Goal: Check status: Check status

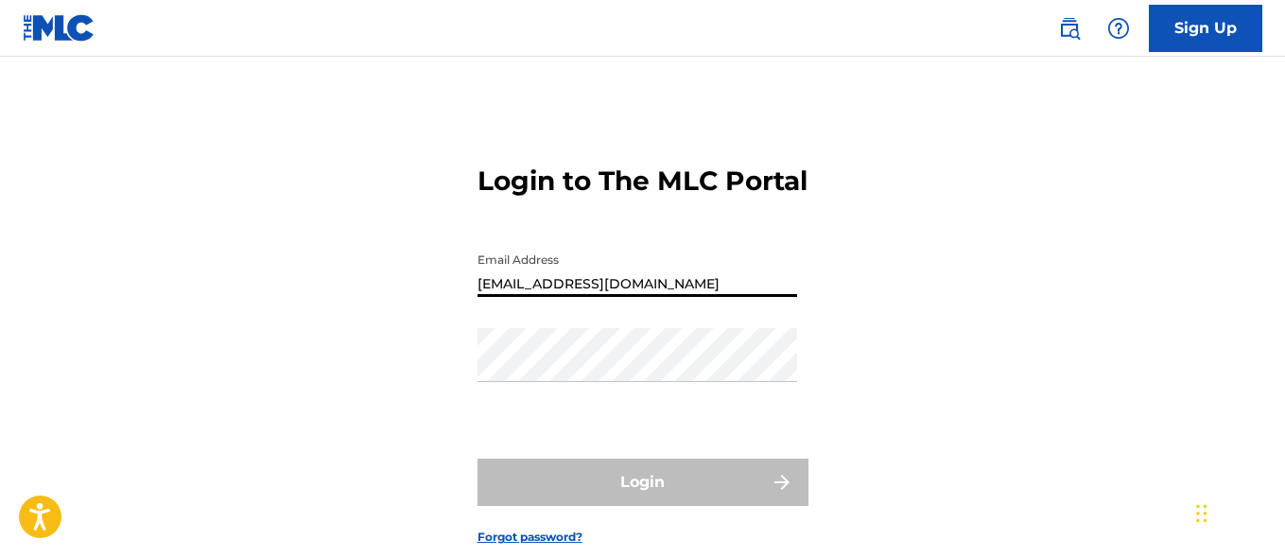
type input "[EMAIL_ADDRESS][DOMAIN_NAME]"
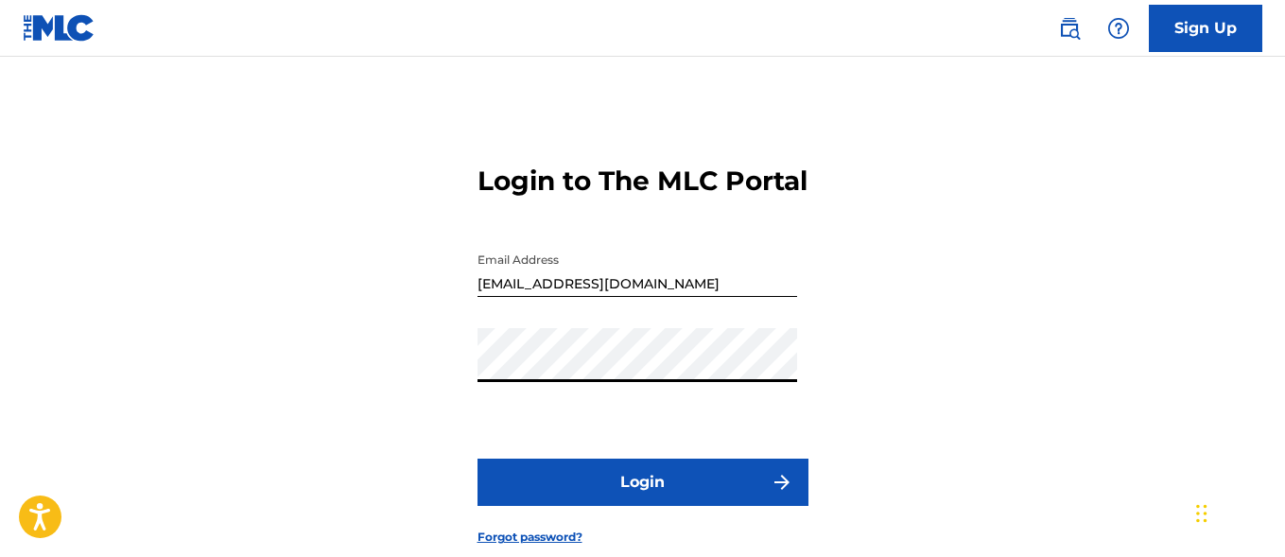
click at [642, 506] on button "Login" at bounding box center [642, 481] width 331 height 47
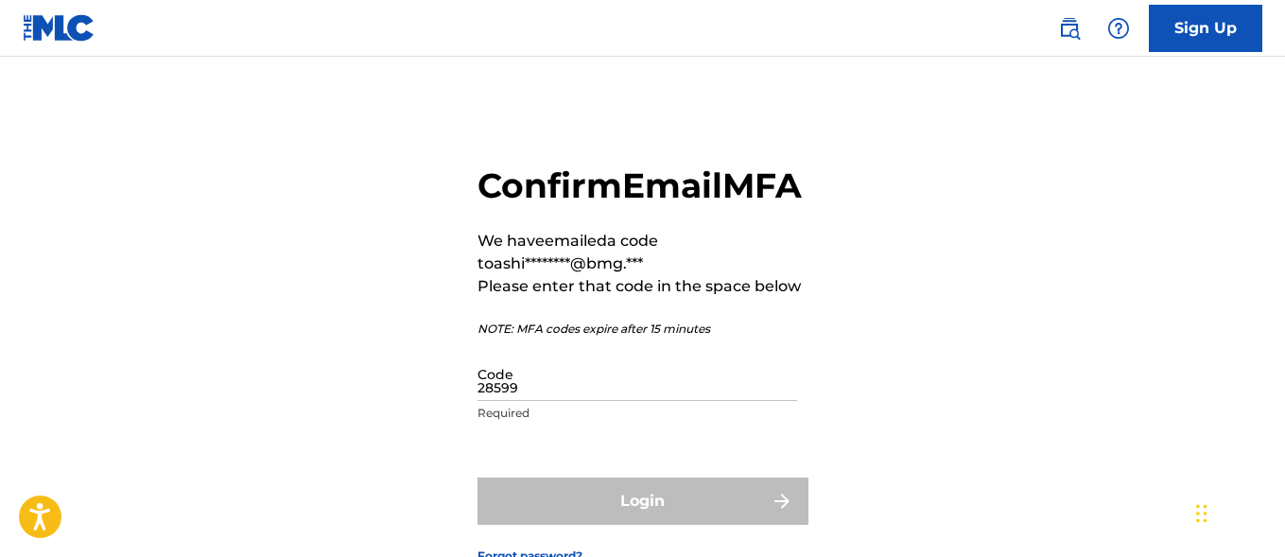
type input "285997"
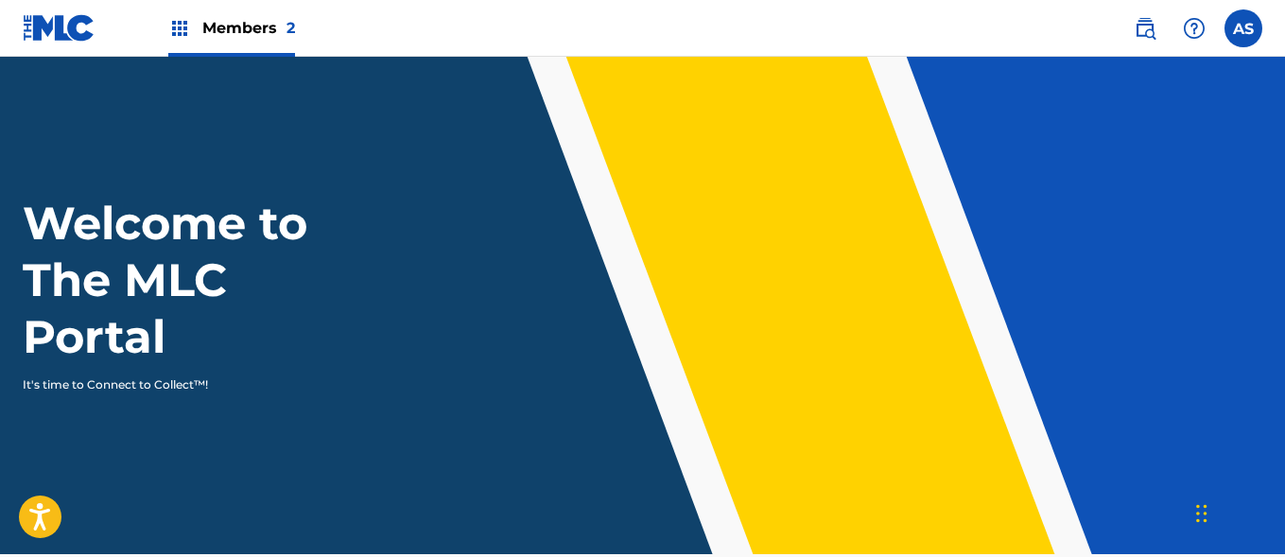
click at [180, 28] on img at bounding box center [179, 28] width 23 height 23
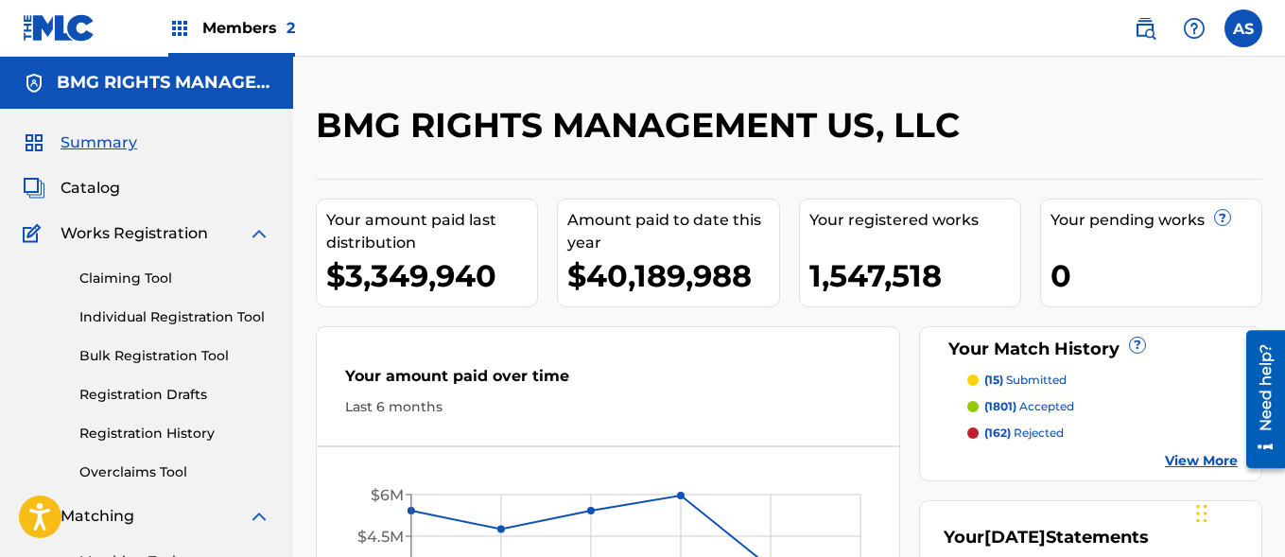
scroll to position [410, 0]
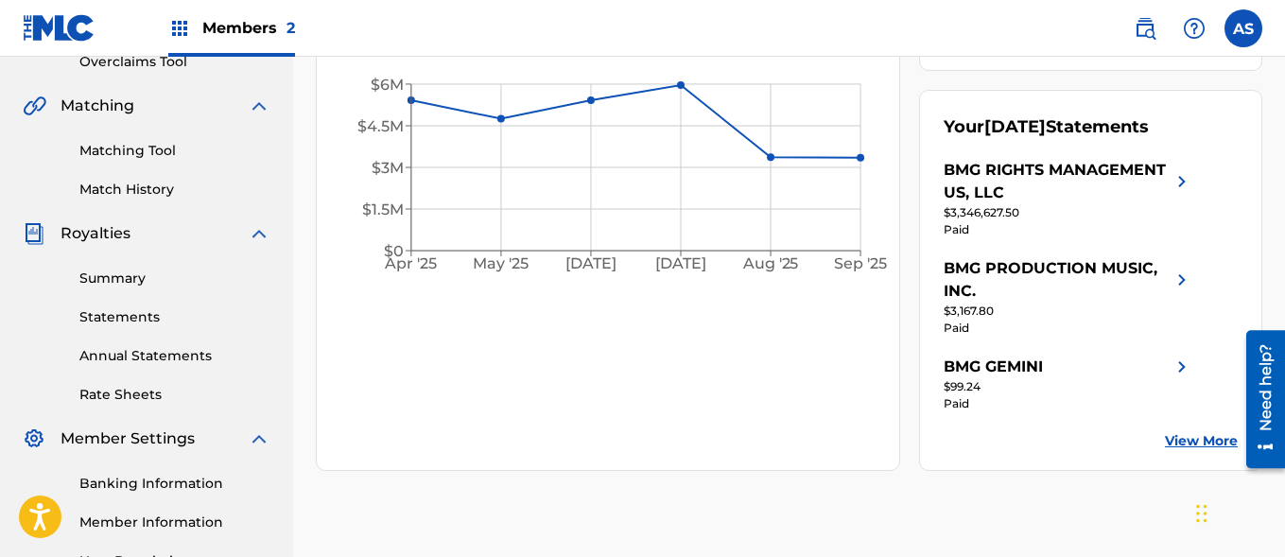
click at [175, 278] on link "Summary" at bounding box center [174, 278] width 191 height 20
